Goal: Use online tool/utility: Utilize a website feature to perform a specific function

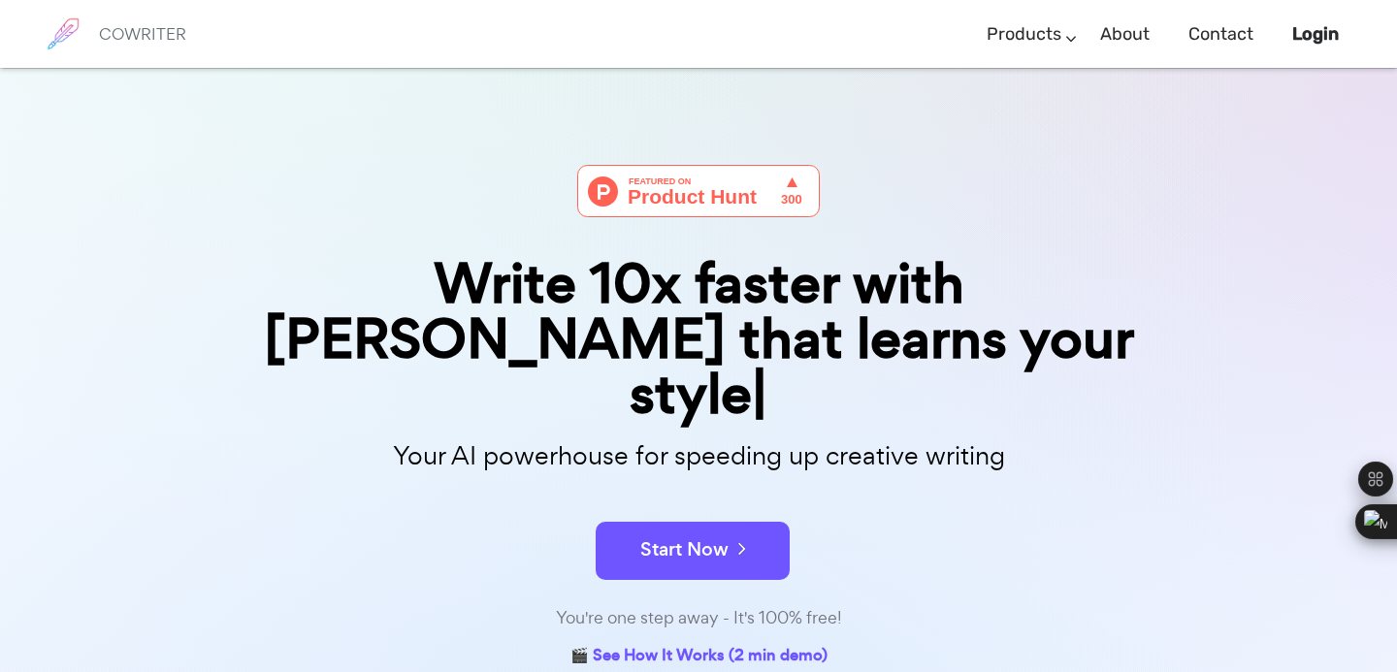
click at [698, 493] on div "Start Now" at bounding box center [698, 534] width 970 height 82
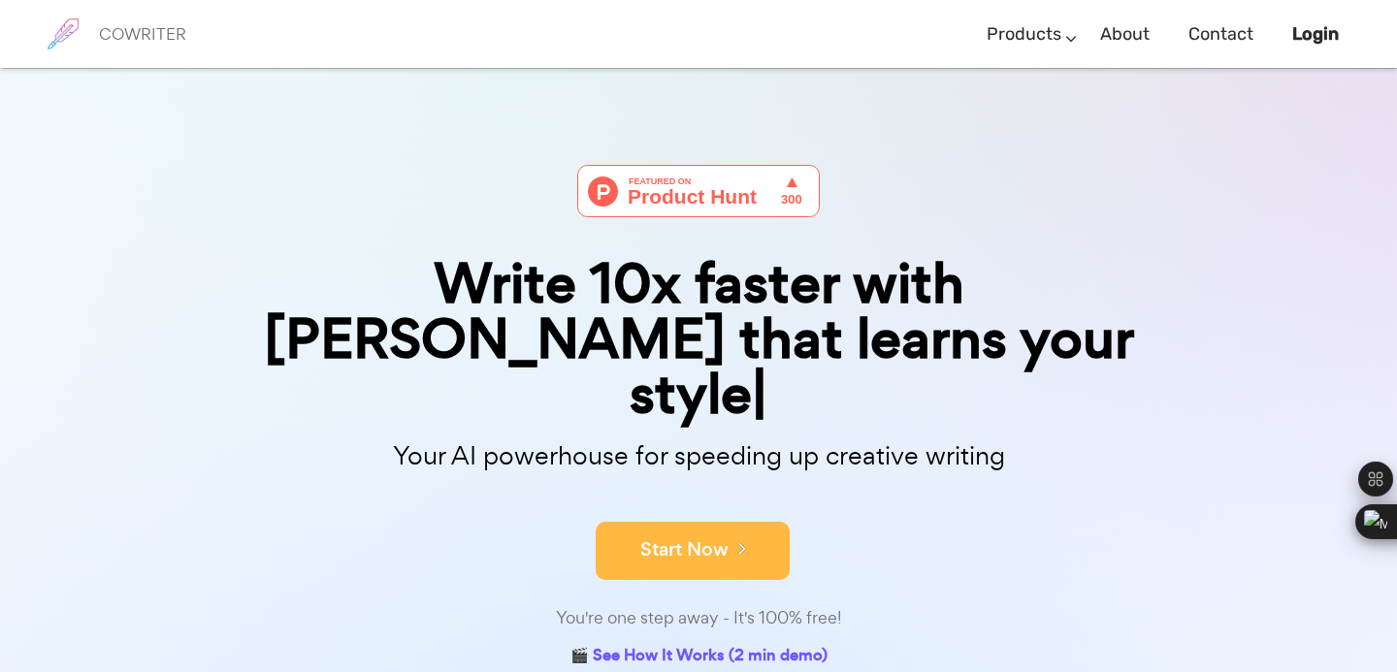
click at [688, 522] on button "Start Now" at bounding box center [693, 551] width 194 height 58
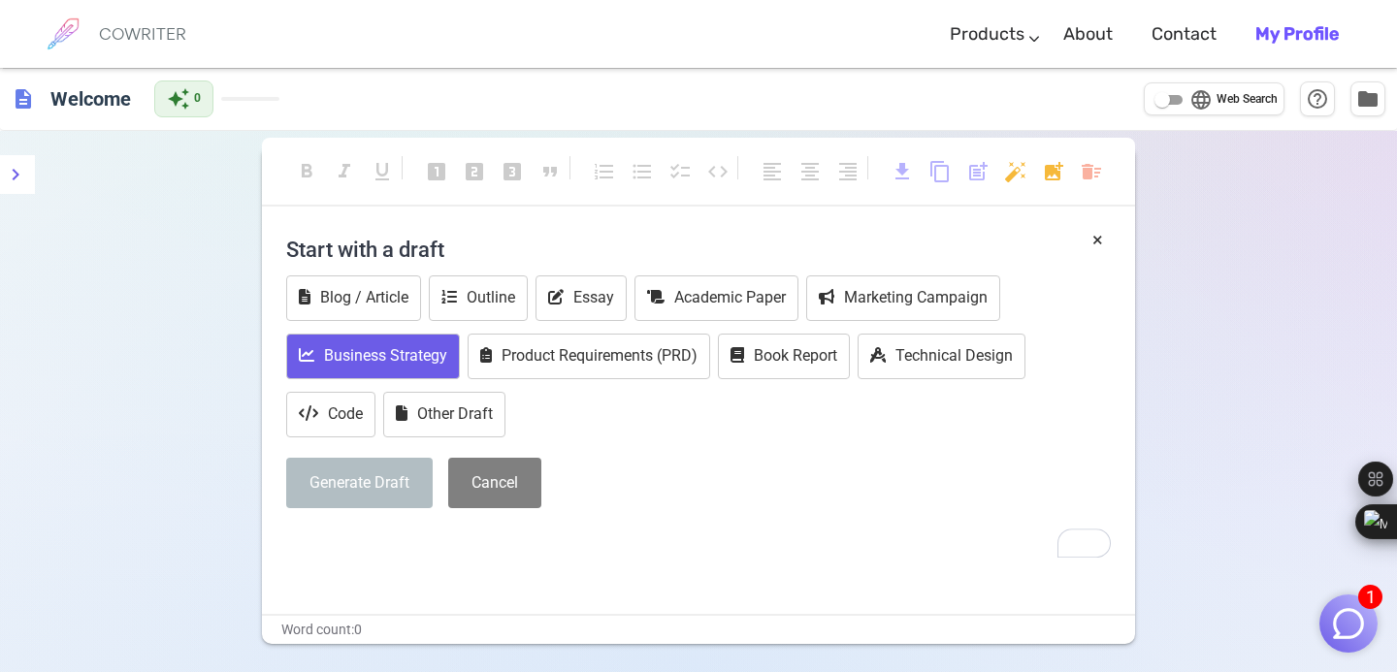
click at [328, 350] on button "Business Strategy" at bounding box center [373, 357] width 174 height 46
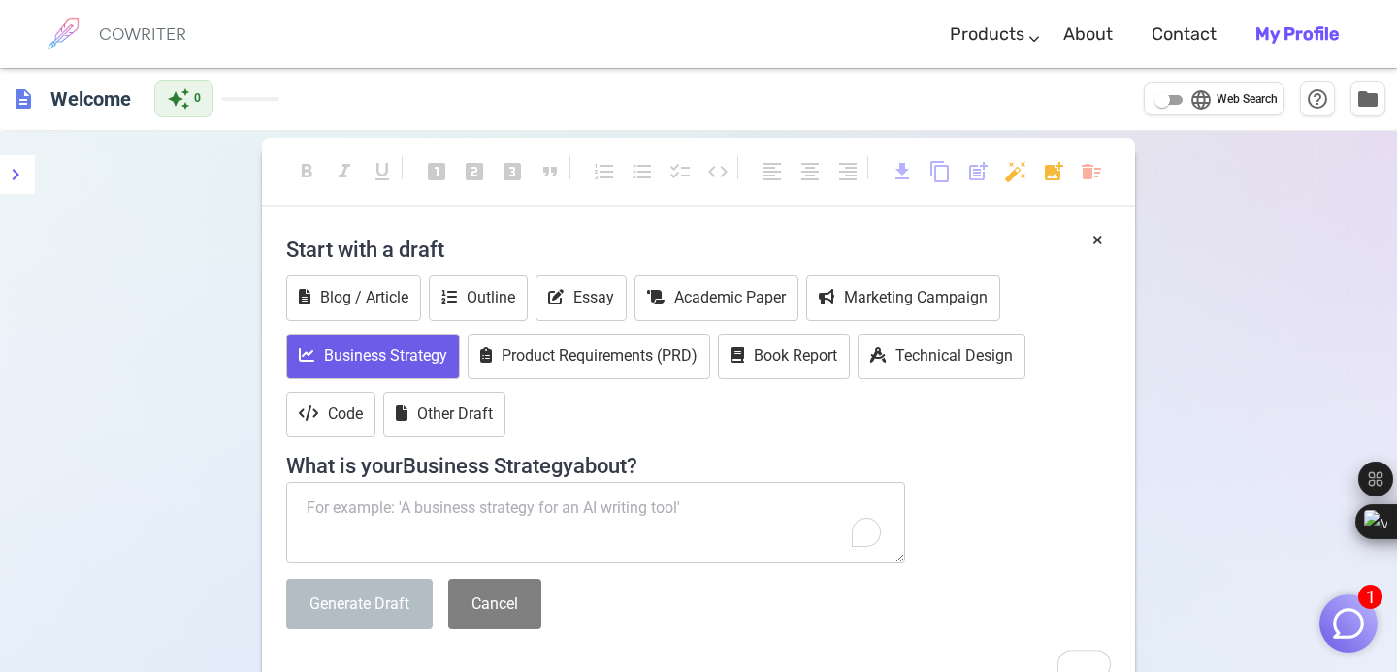
click at [478, 527] on textarea "To enrich screen reader interactions, please activate Accessibility in Grammarl…" at bounding box center [595, 523] width 619 height 82
type textarea "u"
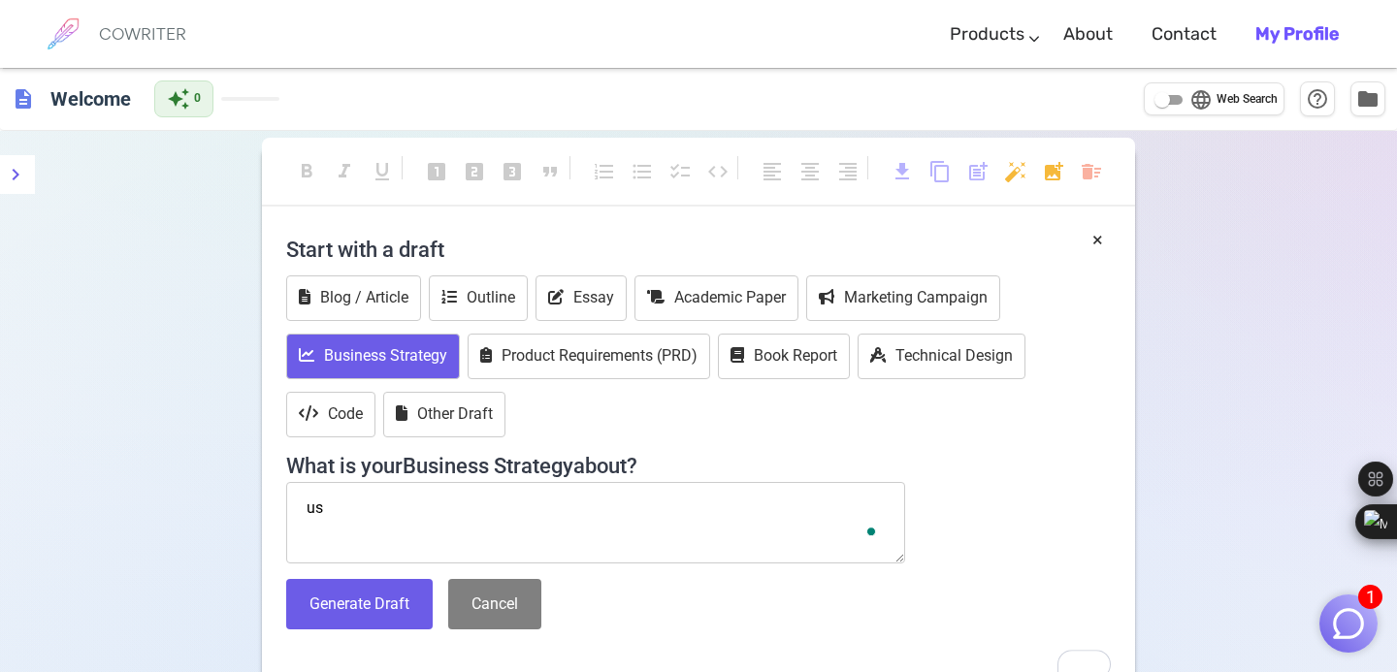
type textarea "u"
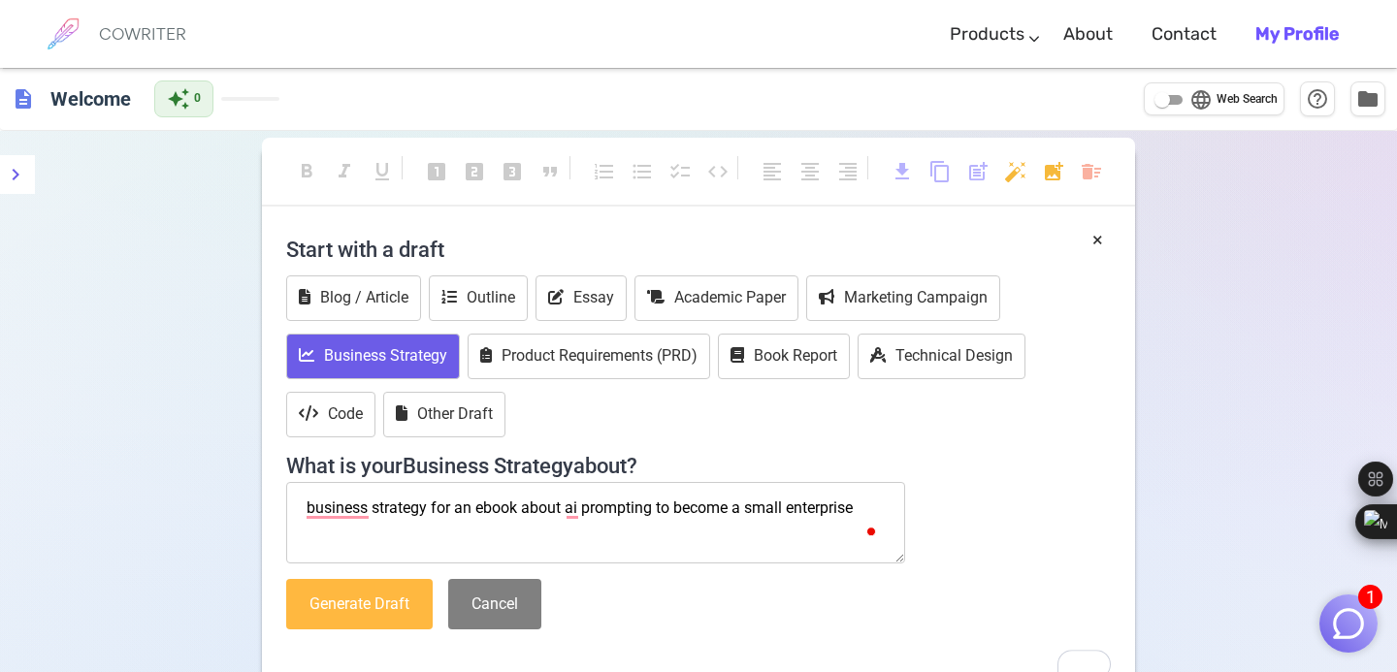
type textarea "business strategy for an ebook about ai prompting to become a small enterprise"
click at [371, 602] on button "Generate Draft" at bounding box center [359, 604] width 147 height 51
